Goal: Information Seeking & Learning: Learn about a topic

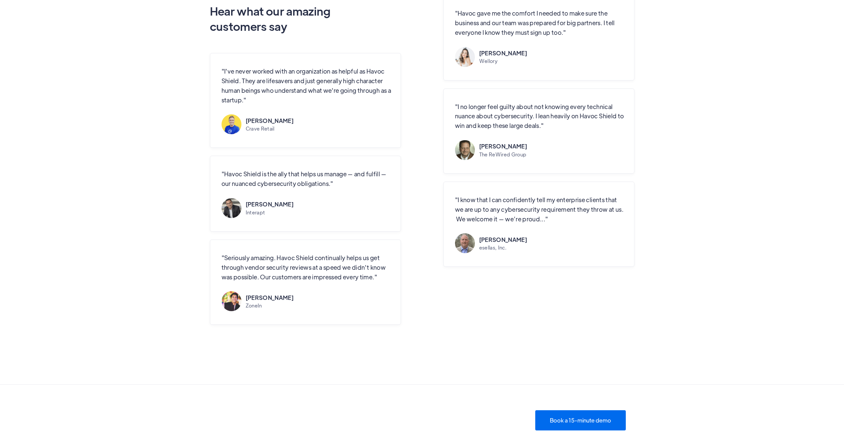
scroll to position [2084, 0]
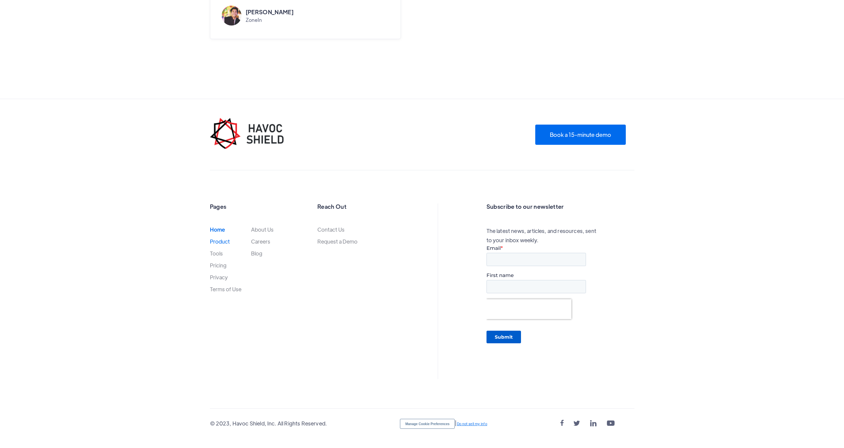
click at [215, 244] on link "Product" at bounding box center [220, 242] width 20 height 6
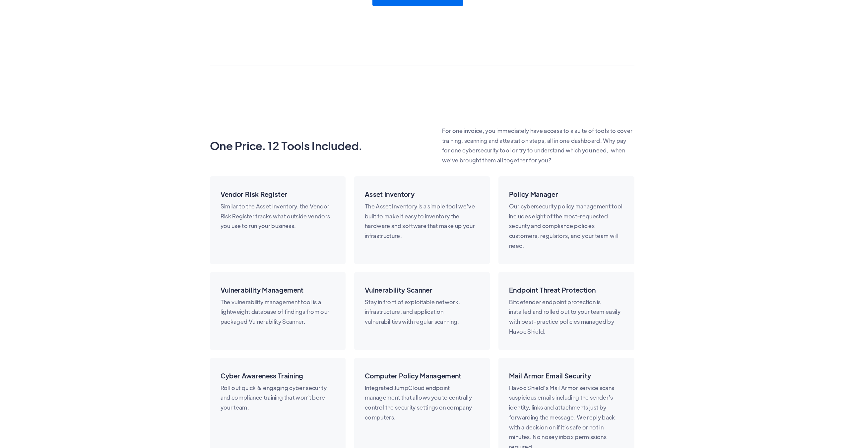
scroll to position [1002, 0]
